Goal: Task Accomplishment & Management: Manage account settings

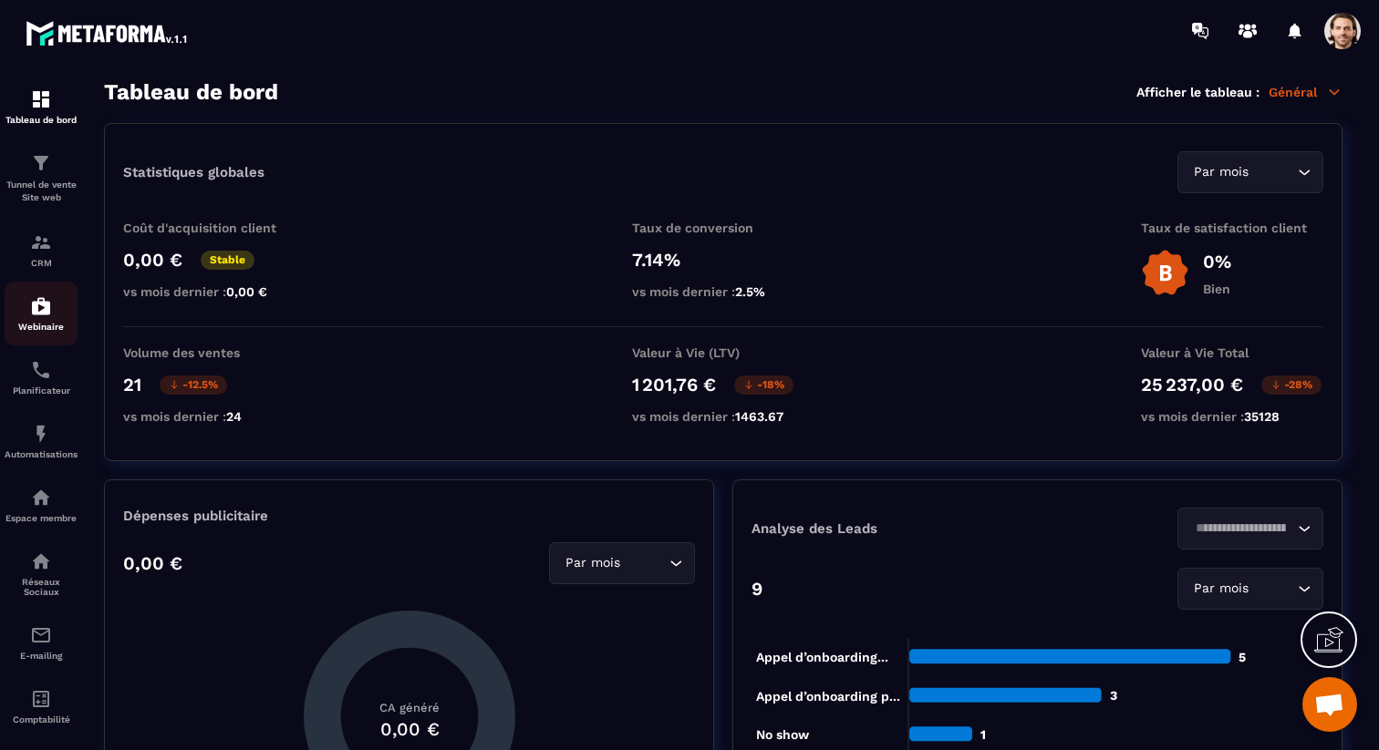
click at [51, 309] on img at bounding box center [41, 306] width 22 height 22
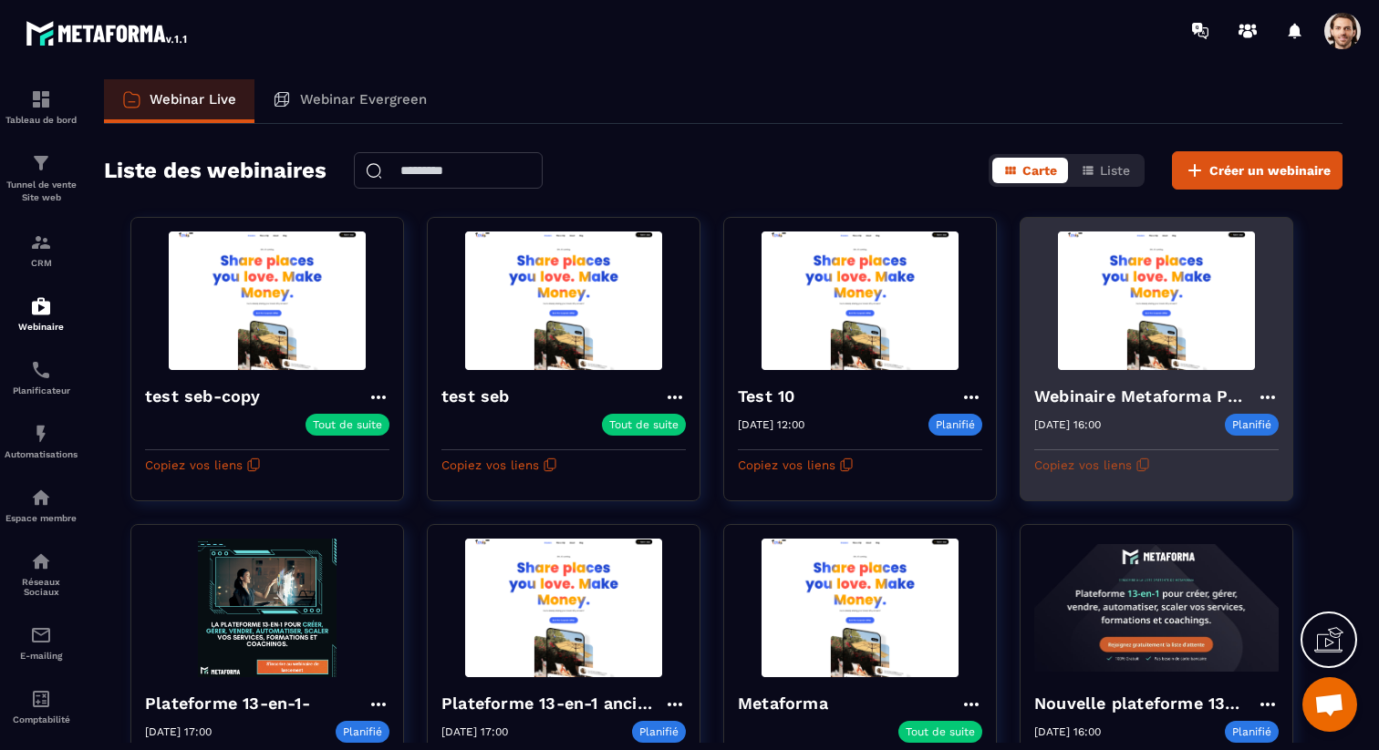
click at [1127, 457] on button "Copiez vos liens" at bounding box center [1092, 464] width 116 height 29
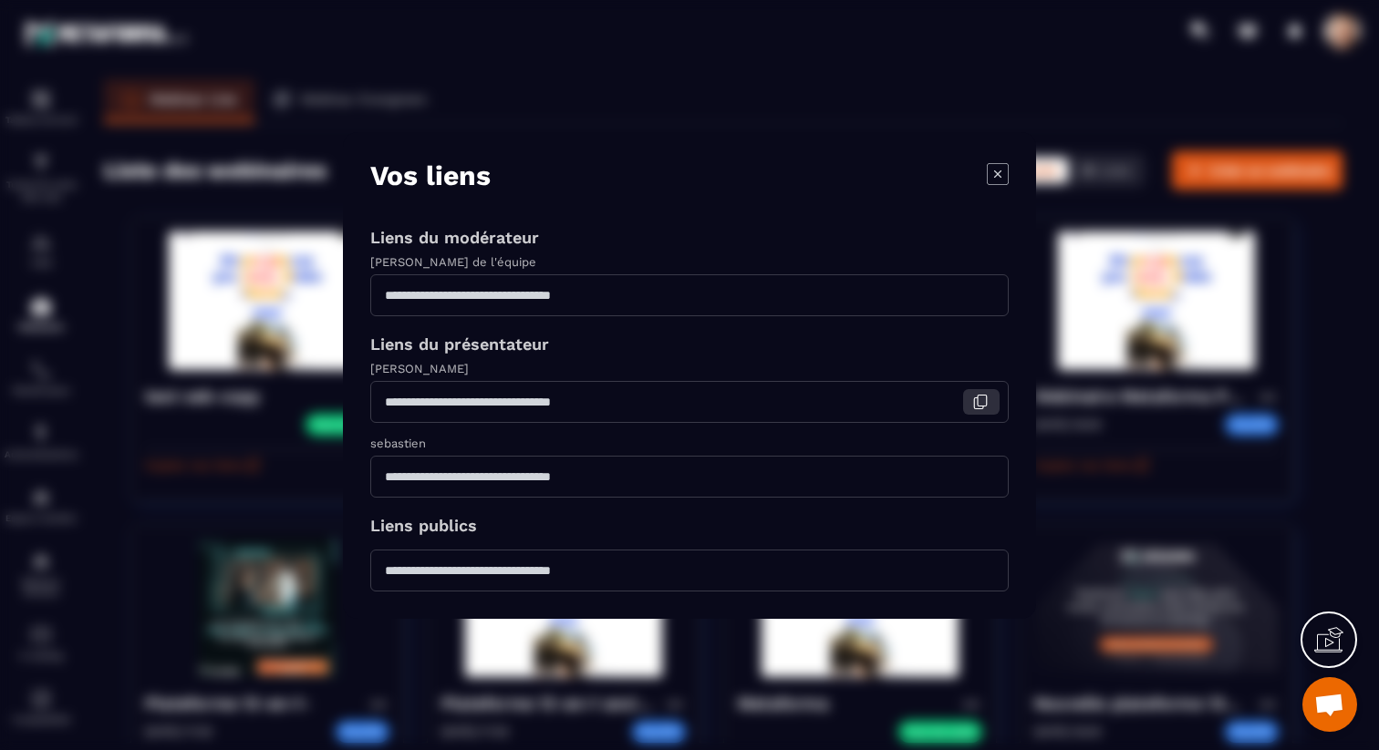
click at [975, 409] on button "Modal window" at bounding box center [981, 402] width 36 height 26
click at [998, 173] on icon "Modal window" at bounding box center [997, 173] width 7 height 7
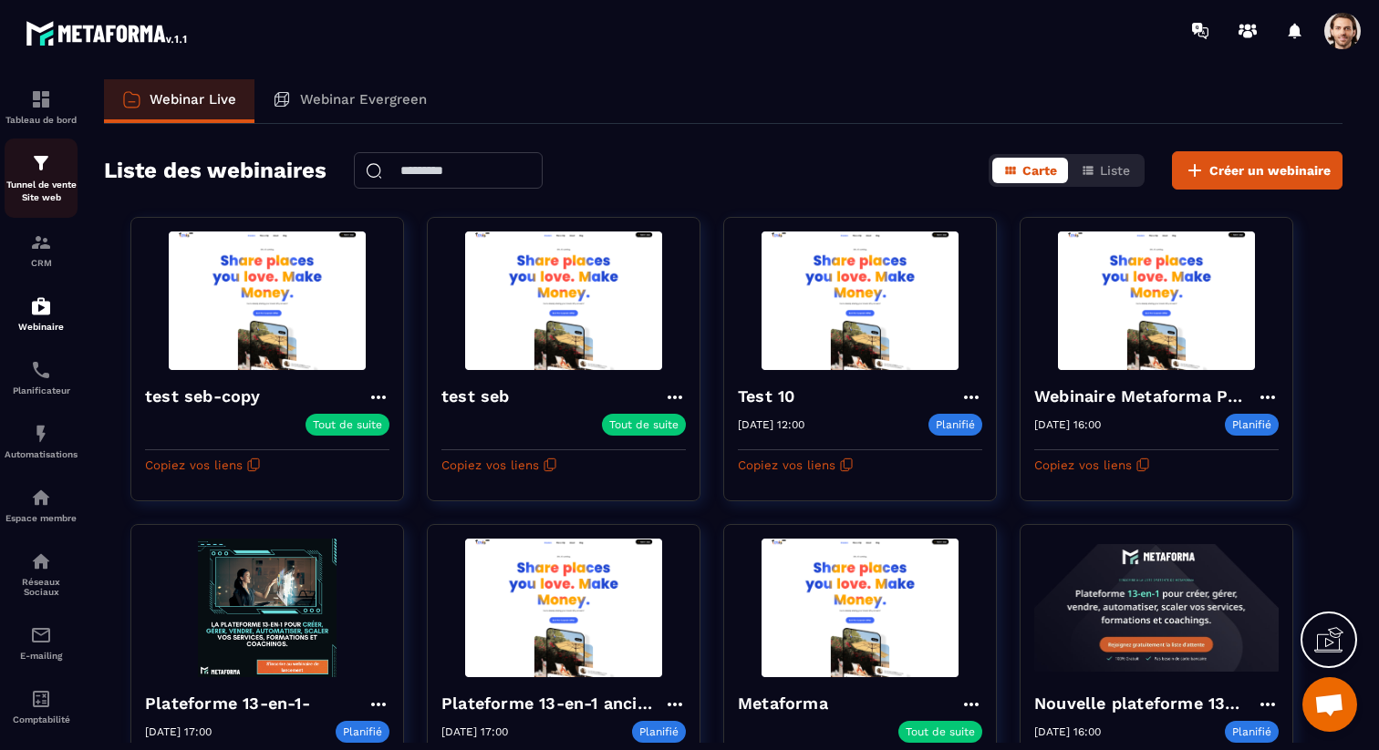
click at [36, 172] on img at bounding box center [41, 163] width 22 height 22
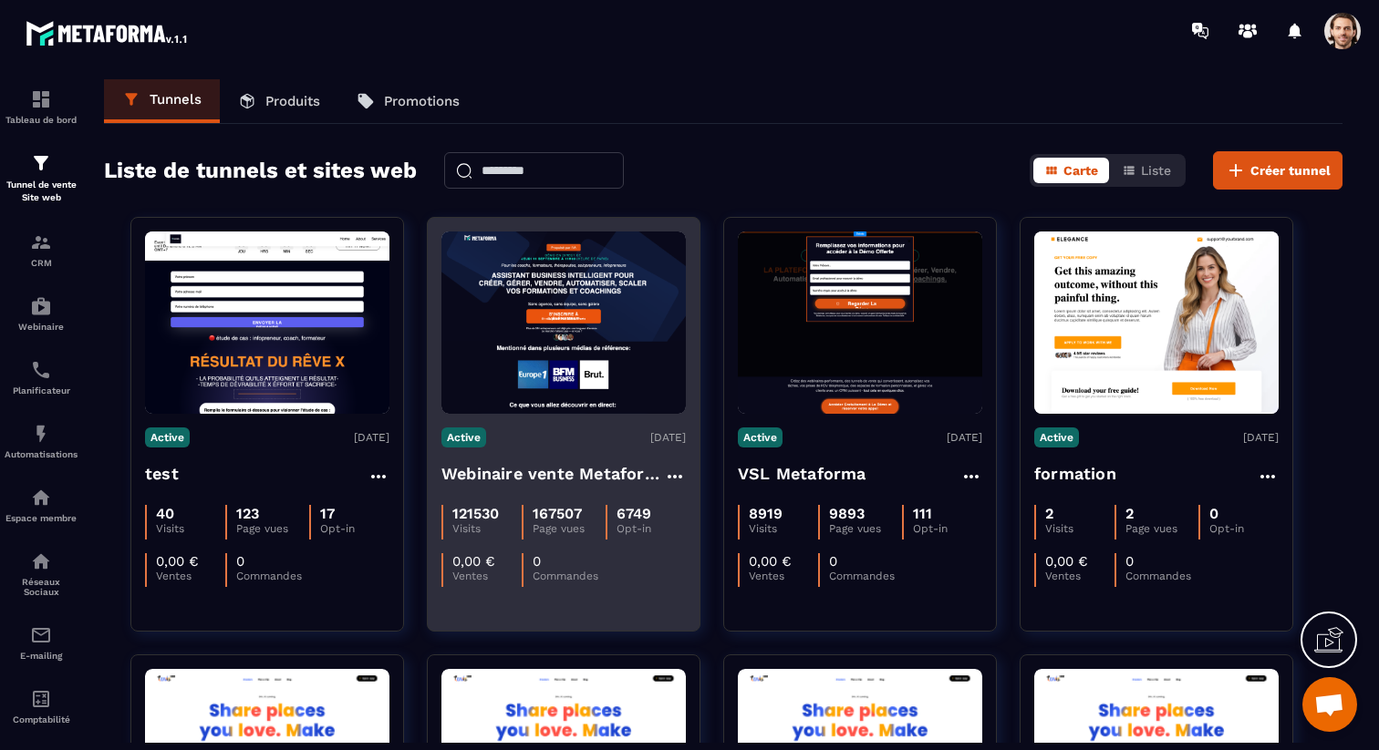
click at [526, 473] on h4 "Webinaire vente Metaforma" at bounding box center [552, 474] width 222 height 26
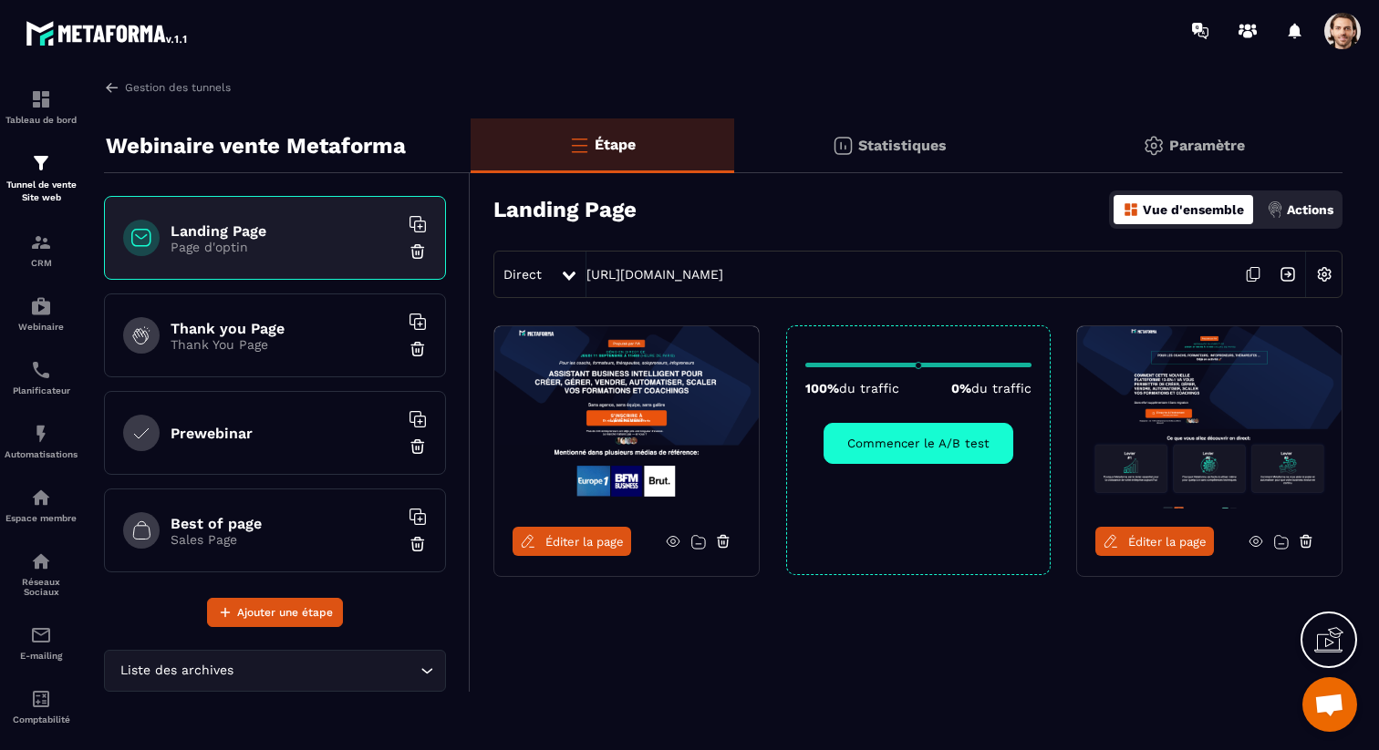
click at [1349, 36] on span at bounding box center [1342, 31] width 36 height 36
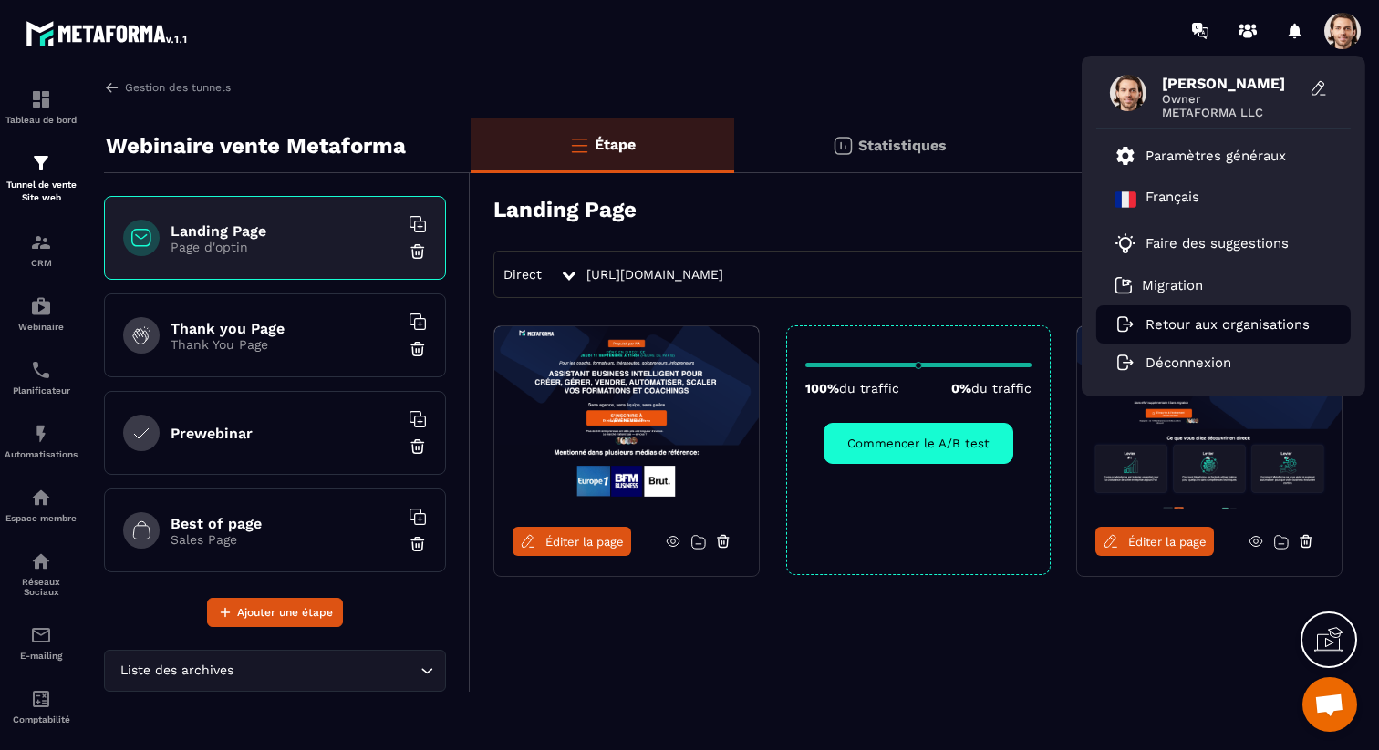
click at [1238, 329] on p "Retour aux organisations" at bounding box center [1227, 324] width 164 height 16
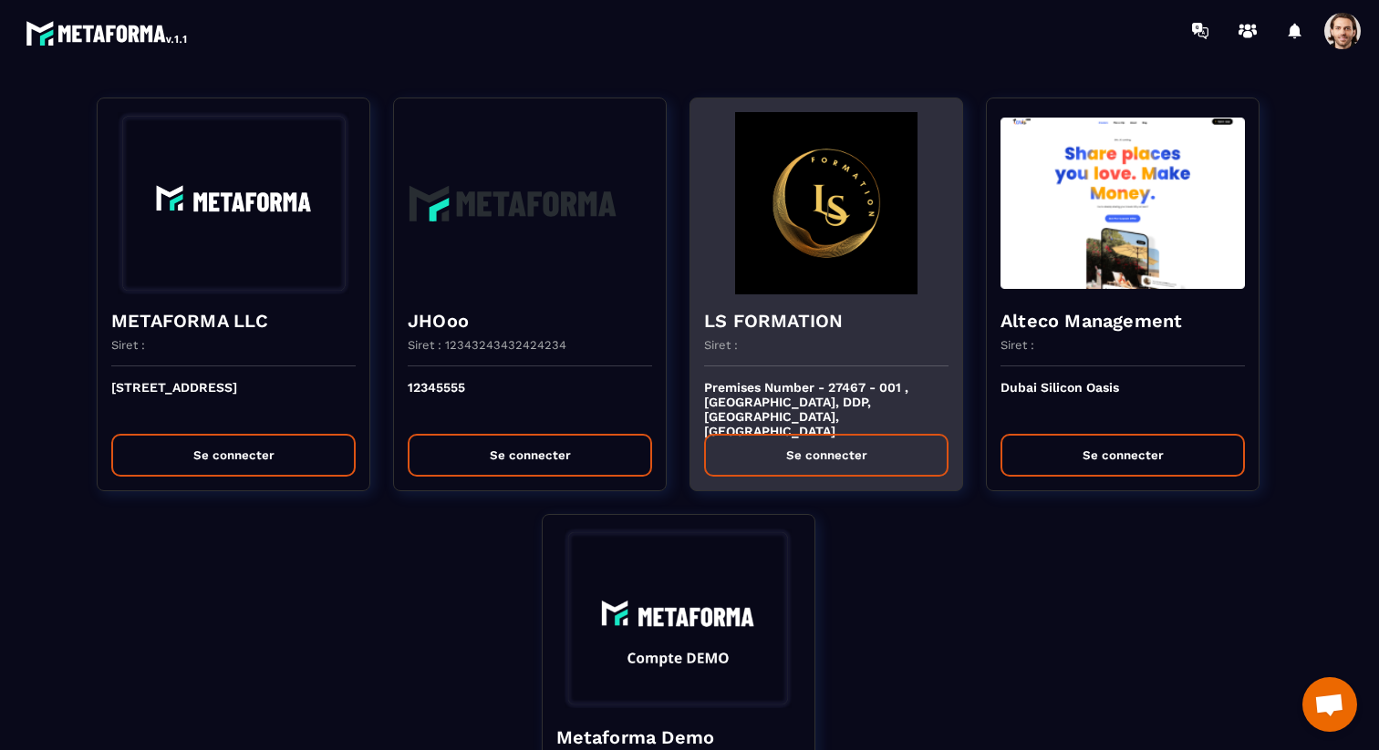
click at [733, 336] on div "LS FORMATION Siret :" at bounding box center [826, 331] width 272 height 72
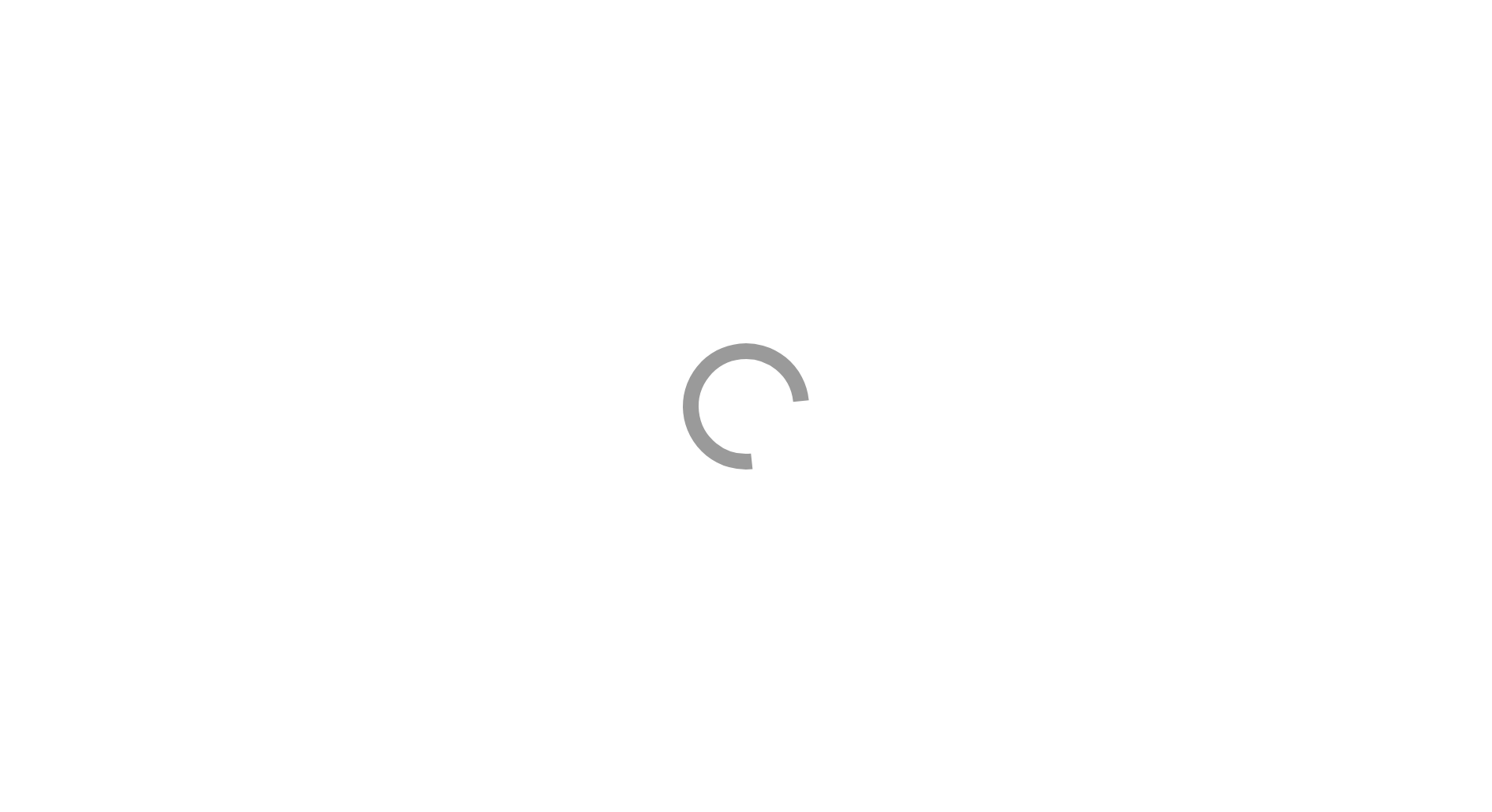
select select "*****"
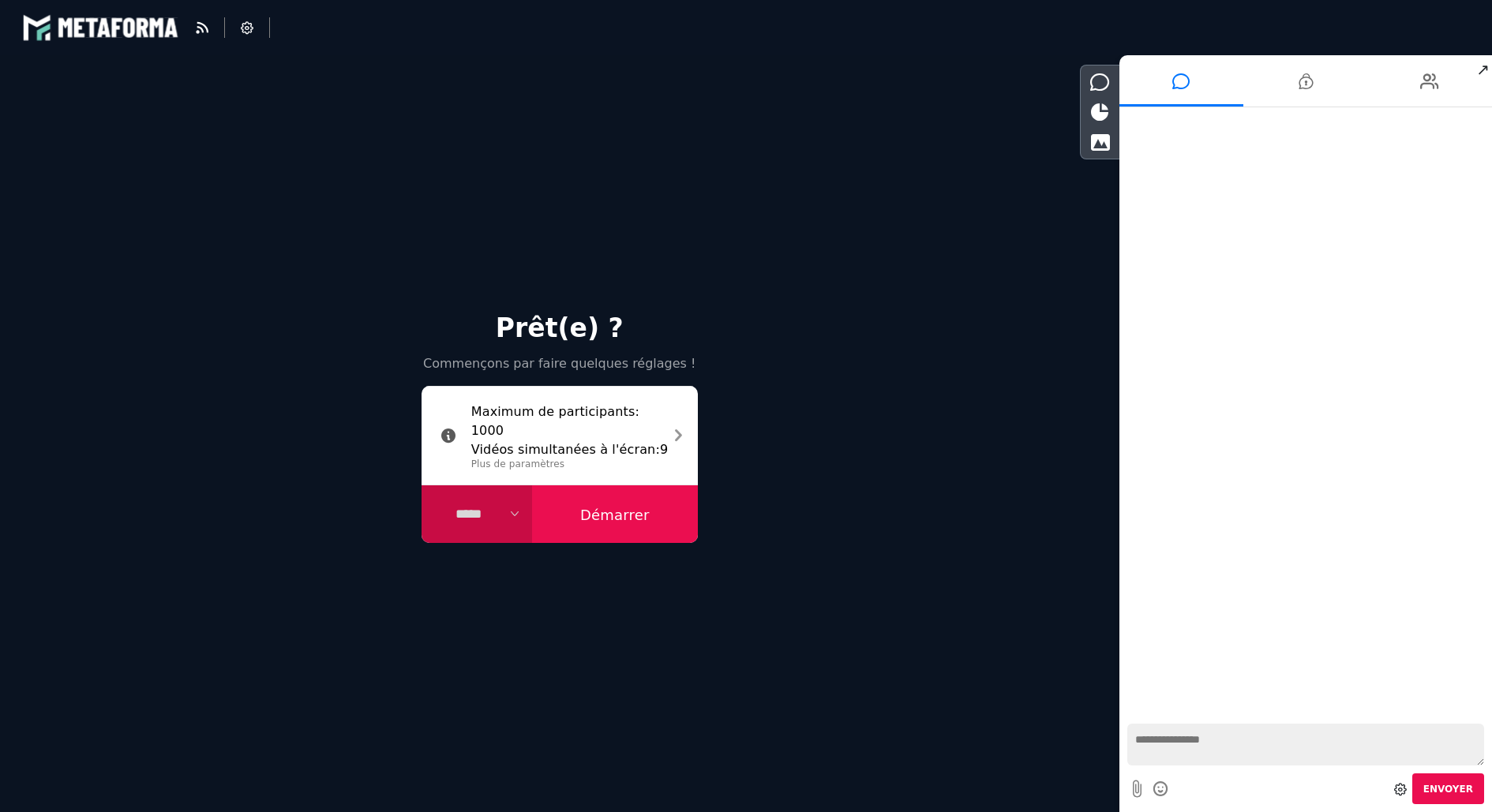
select select "****"
